Goal: Task Accomplishment & Management: Complete application form

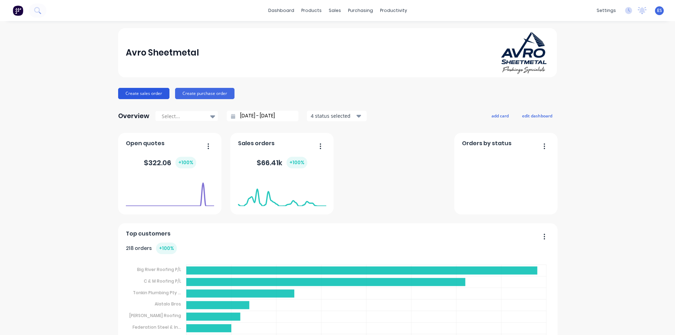
click at [139, 93] on button "Create sales order" at bounding box center [143, 93] width 51 height 11
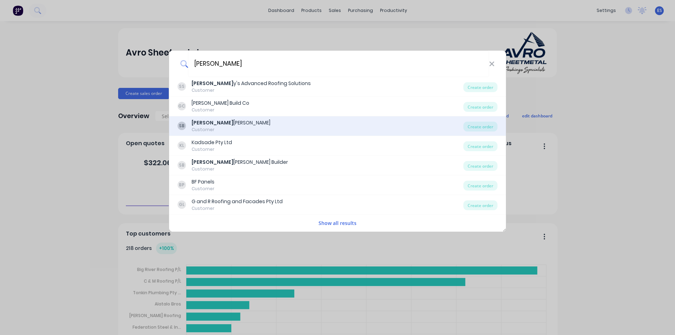
type input "[PERSON_NAME]"
click at [227, 125] on div "[PERSON_NAME] Builder" at bounding box center [231, 122] width 79 height 7
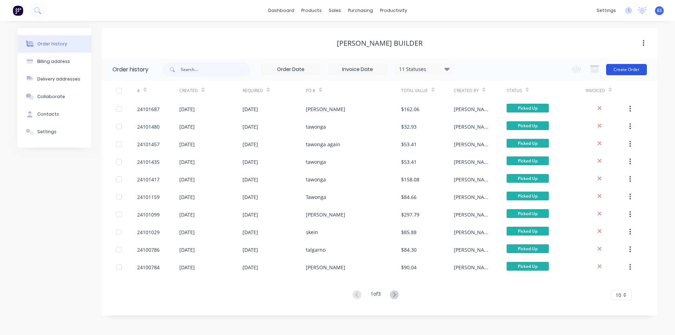
click at [626, 66] on button "Create Order" at bounding box center [626, 69] width 41 height 11
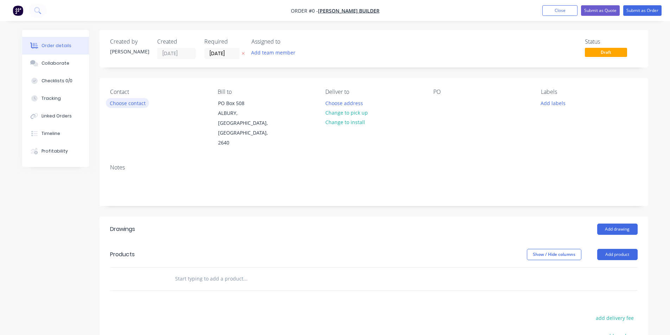
click at [124, 102] on button "Choose contact" at bounding box center [127, 102] width 43 height 9
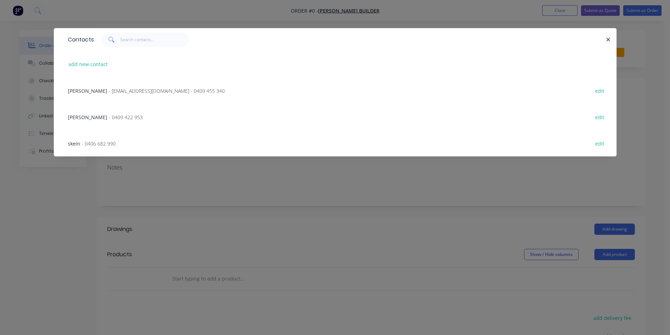
click at [96, 142] on span "- 0406 682 990" at bounding box center [99, 143] width 34 height 7
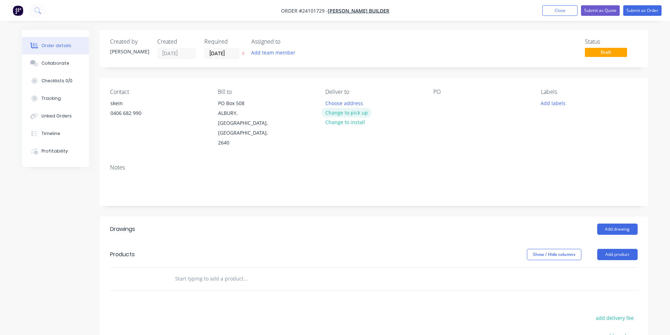
click at [350, 113] on button "Change to pick up" at bounding box center [347, 112] width 50 height 9
click at [436, 104] on div at bounding box center [438, 103] width 11 height 10
click at [607, 224] on button "Add drawing" at bounding box center [617, 229] width 40 height 11
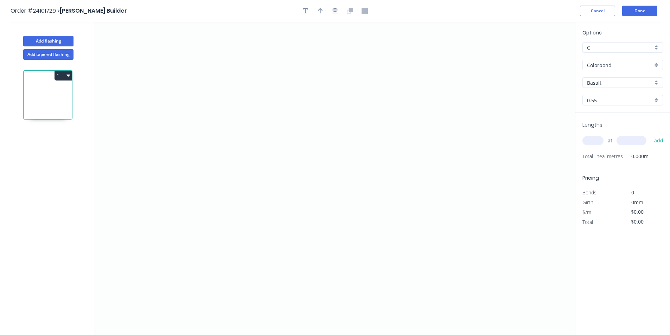
click at [612, 84] on input "Basalt" at bounding box center [620, 82] width 66 height 7
click at [606, 96] on div "Monument" at bounding box center [623, 96] width 80 height 12
type input "Monument"
click at [262, 143] on icon "0" at bounding box center [335, 178] width 480 height 313
click at [374, 145] on icon "0" at bounding box center [335, 178] width 480 height 313
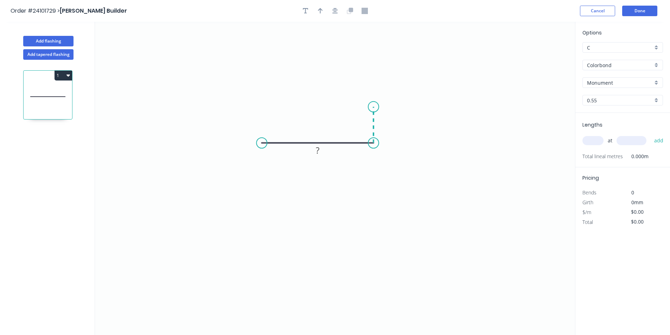
click at [374, 107] on icon at bounding box center [374, 125] width 0 height 36
click at [373, 107] on circle at bounding box center [373, 107] width 11 height 11
click at [387, 125] on rect at bounding box center [384, 122] width 14 height 10
click at [316, 149] on tspan "?" at bounding box center [318, 151] width 4 height 12
click at [598, 141] on input "text" at bounding box center [593, 140] width 21 height 9
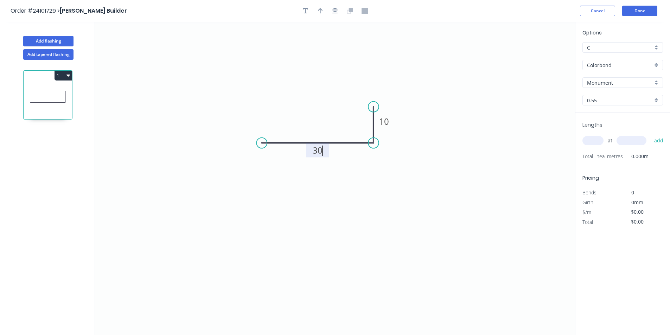
type input "$6.07"
type input "20"
click at [634, 142] on input "text" at bounding box center [632, 140] width 30 height 9
type input "5500"
click at [651, 135] on button "add" at bounding box center [659, 141] width 17 height 12
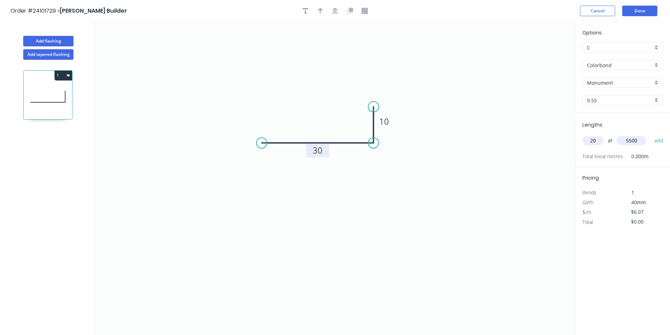
type input "$667.70"
click at [46, 38] on button "Add flashing" at bounding box center [48, 41] width 50 height 11
type input "$0.00"
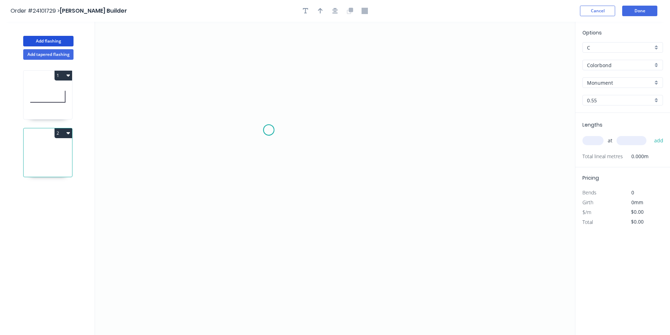
click at [269, 130] on icon "0" at bounding box center [335, 178] width 480 height 313
click at [368, 133] on icon "0" at bounding box center [335, 178] width 480 height 313
click at [368, 133] on circle at bounding box center [368, 130] width 11 height 11
click at [323, 134] on rect at bounding box center [319, 138] width 14 height 10
click at [600, 141] on input "text" at bounding box center [593, 140] width 21 height 9
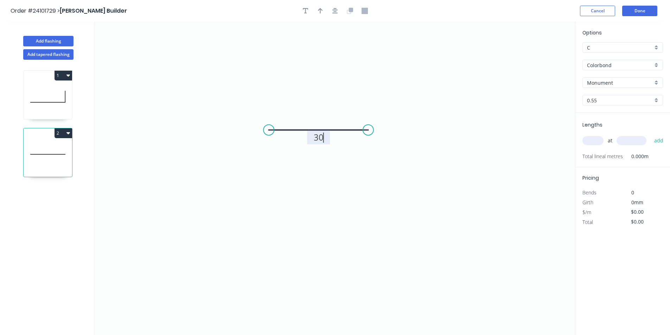
type input "$5.02"
type input "1"
click at [623, 138] on input "text" at bounding box center [632, 140] width 30 height 9
type input "5000"
click at [651, 135] on button "add" at bounding box center [659, 141] width 17 height 12
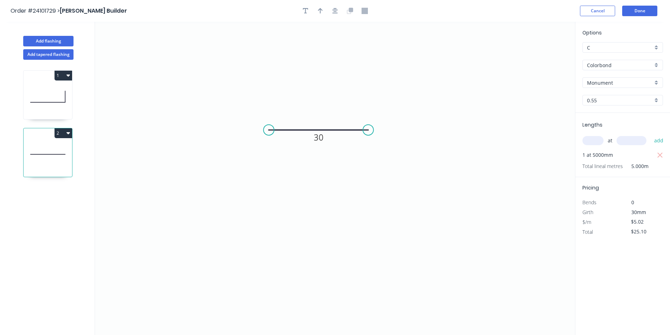
click at [63, 130] on button "2" at bounding box center [64, 133] width 18 height 10
click at [45, 153] on div "Duplicate" at bounding box center [39, 151] width 54 height 10
type input "$0.00"
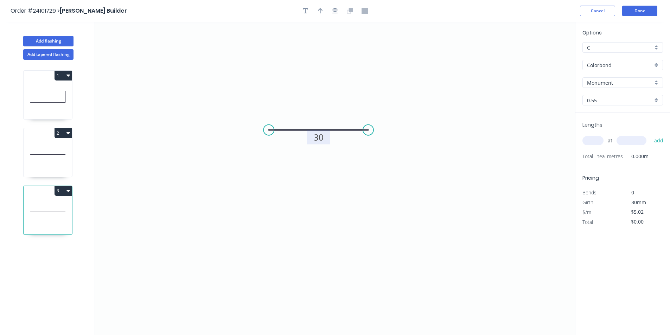
click at [316, 140] on tspan "30" at bounding box center [319, 138] width 10 height 12
click at [594, 136] on div "at add" at bounding box center [624, 141] width 82 height 12
click at [594, 140] on input "text" at bounding box center [593, 140] width 21 height 9
type input "1"
click at [624, 145] on input "text" at bounding box center [632, 140] width 30 height 9
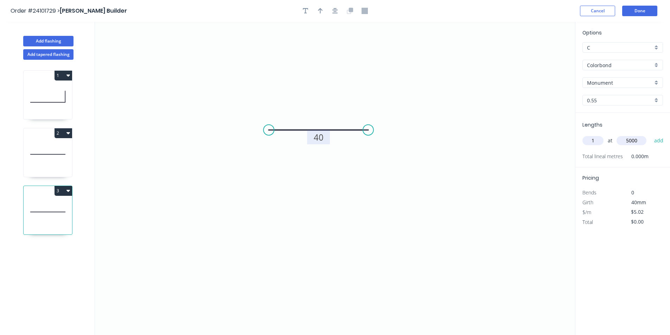
type input "5000"
click at [651, 135] on button "add" at bounding box center [659, 141] width 17 height 12
type input "$25.10"
click at [642, 14] on button "Done" at bounding box center [639, 11] width 35 height 11
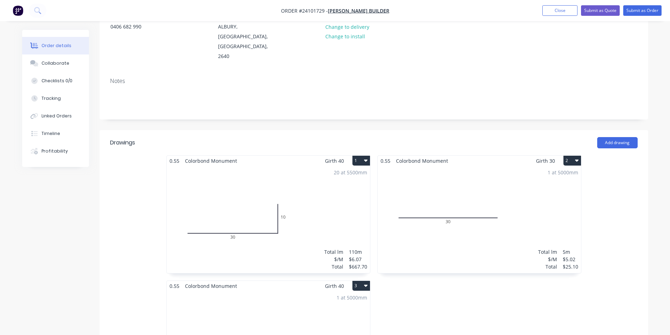
scroll to position [106, 0]
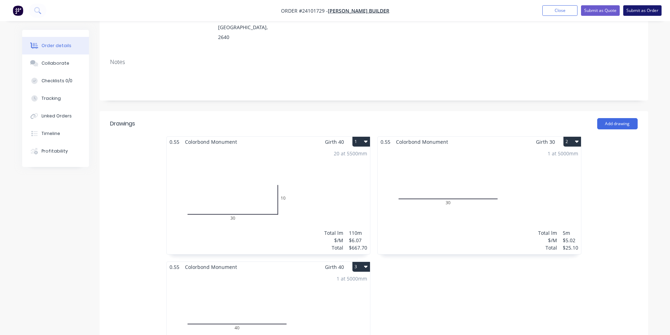
click at [640, 14] on button "Submit as Order" at bounding box center [642, 10] width 38 height 11
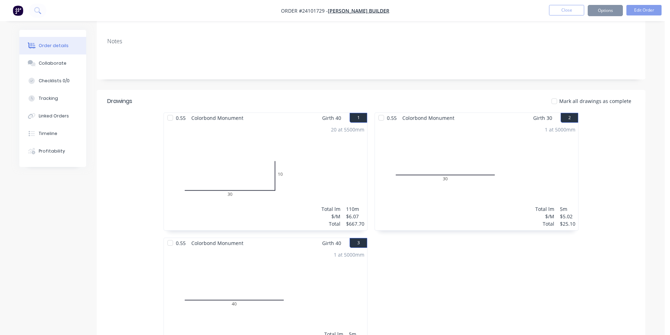
scroll to position [0, 0]
